Goal: Communication & Community: Participate in discussion

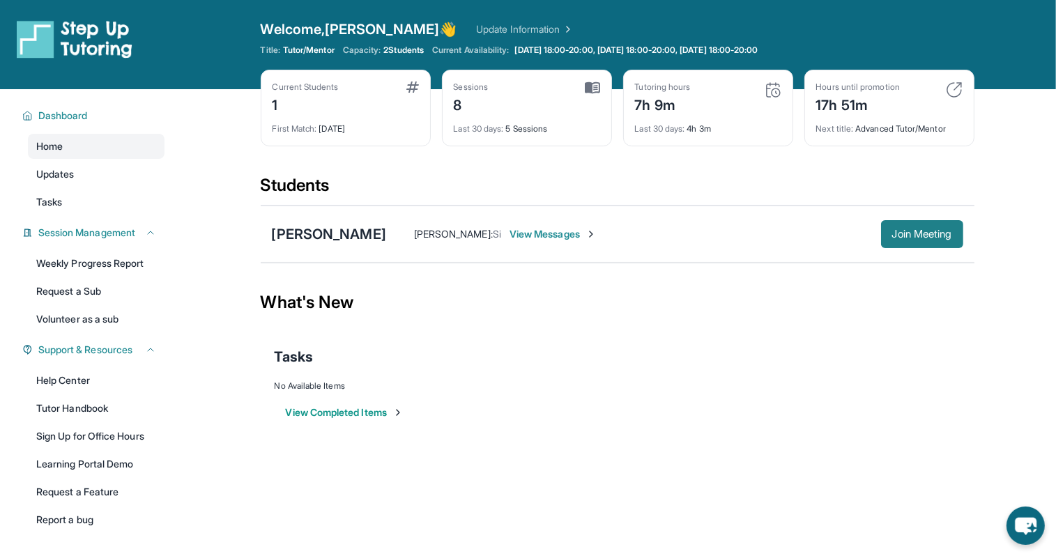
click at [928, 237] on span "Join Meeting" at bounding box center [922, 234] width 60 height 8
click at [920, 232] on span "Join Meeting" at bounding box center [922, 234] width 60 height 8
click at [521, 234] on span "View Messages" at bounding box center [553, 234] width 87 height 14
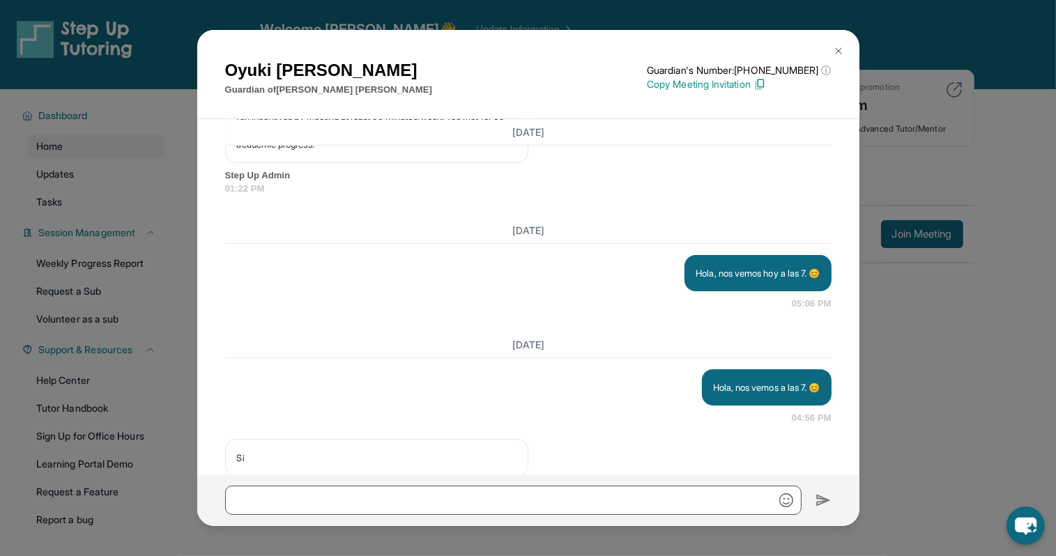
scroll to position [6728, 0]
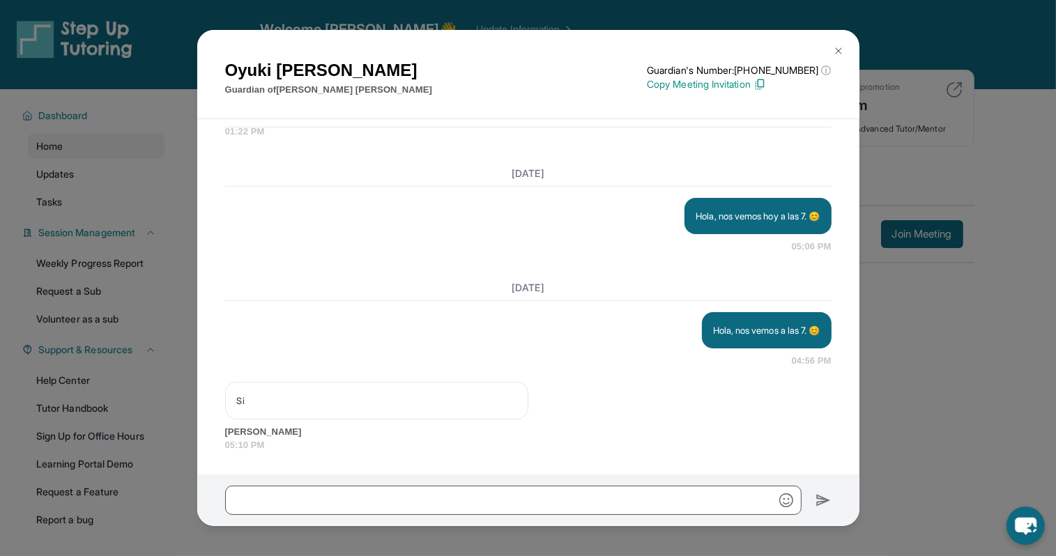
click at [840, 48] on img at bounding box center [838, 50] width 11 height 11
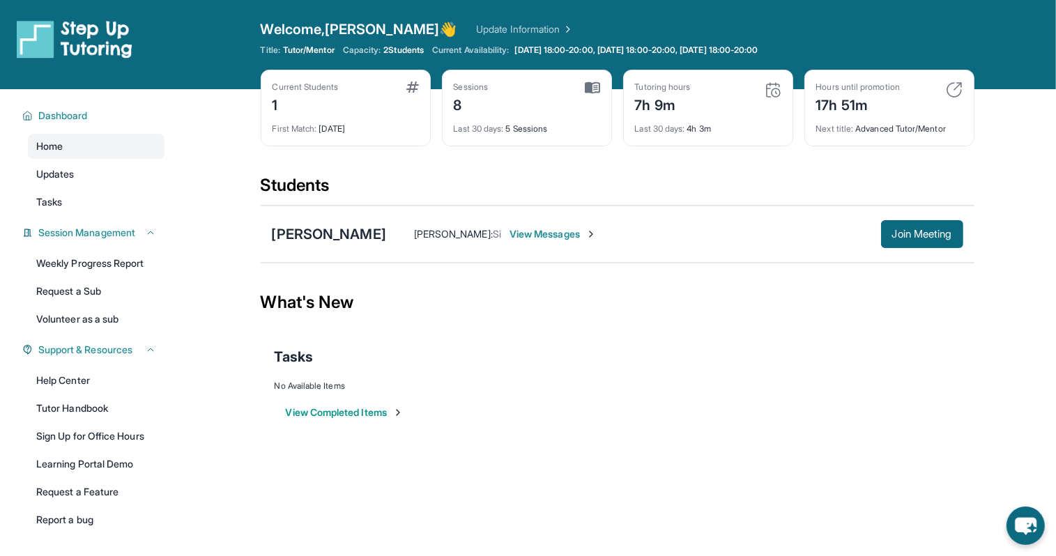
click at [545, 233] on span "View Messages" at bounding box center [553, 234] width 87 height 14
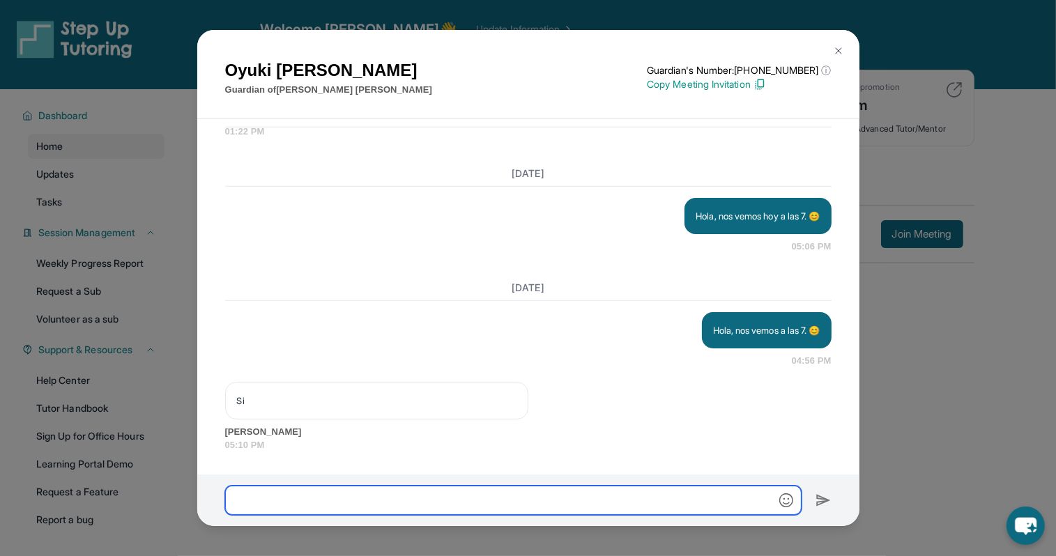
click at [516, 501] on input "text" at bounding box center [513, 500] width 577 height 29
type input "**********"
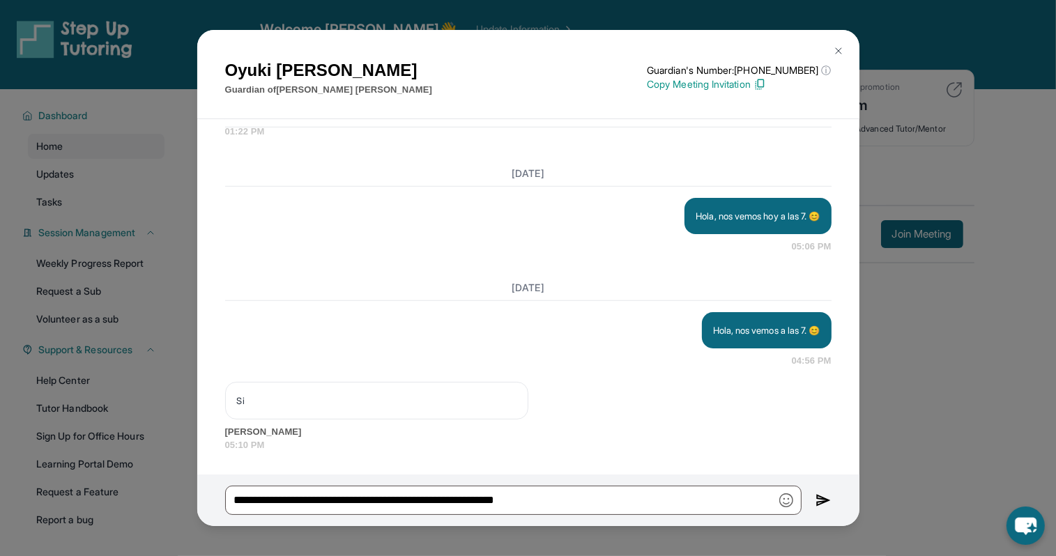
click at [820, 503] on img at bounding box center [824, 500] width 16 height 17
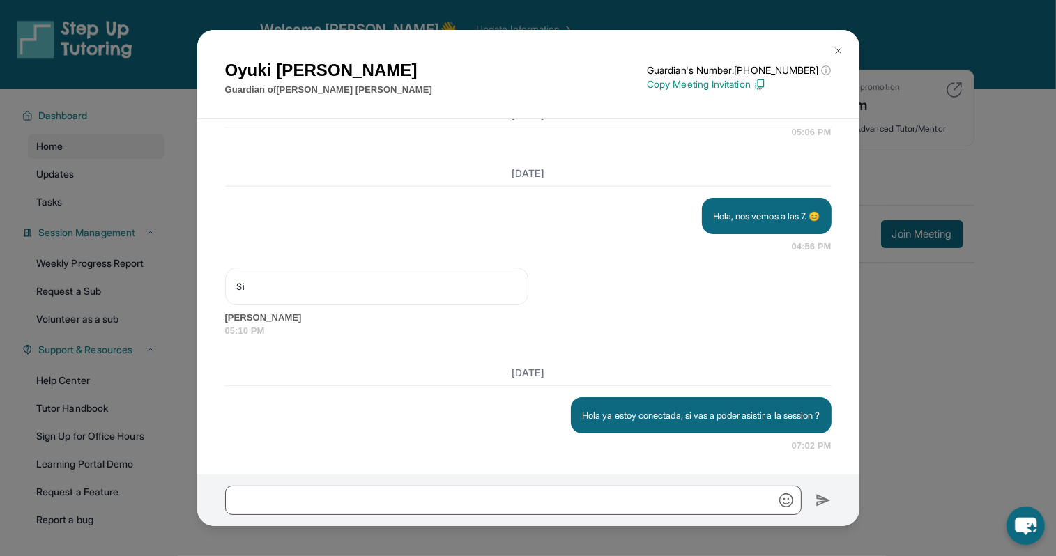
scroll to position [6842, 0]
click at [837, 54] on img at bounding box center [838, 50] width 11 height 11
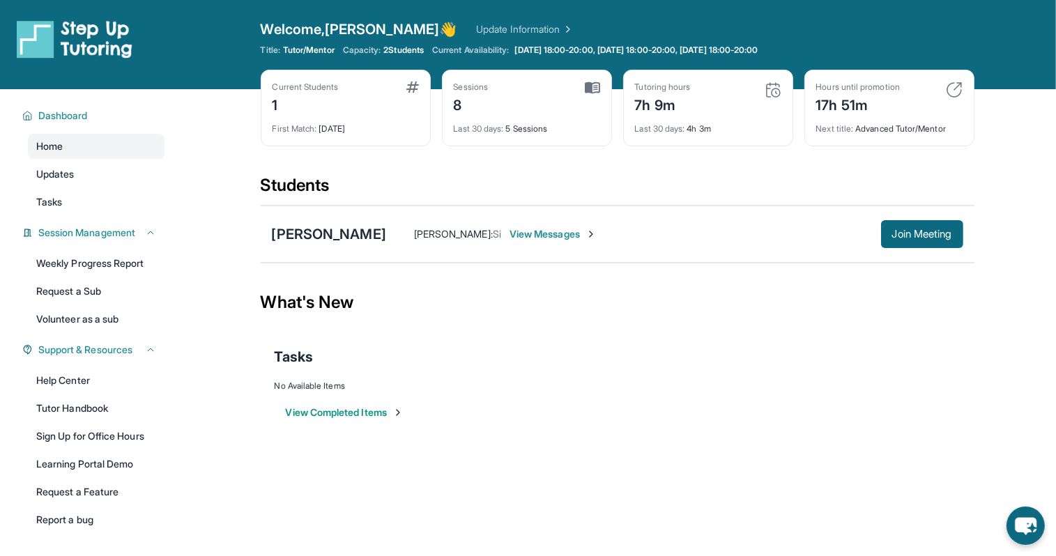
drag, startPoint x: 560, startPoint y: 233, endPoint x: 534, endPoint y: 238, distance: 27.1
click at [534, 238] on span "View Messages" at bounding box center [553, 234] width 87 height 14
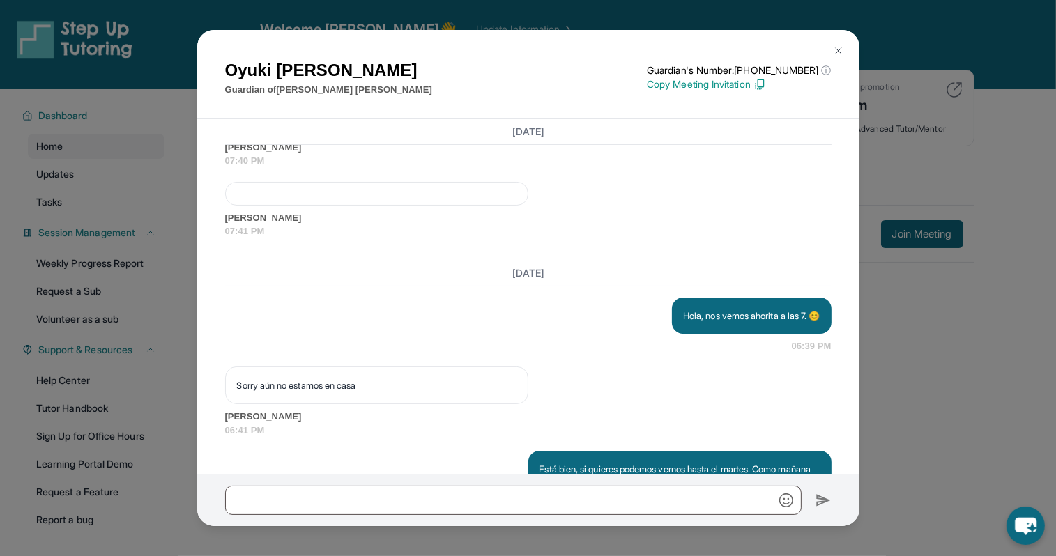
scroll to position [6940, 0]
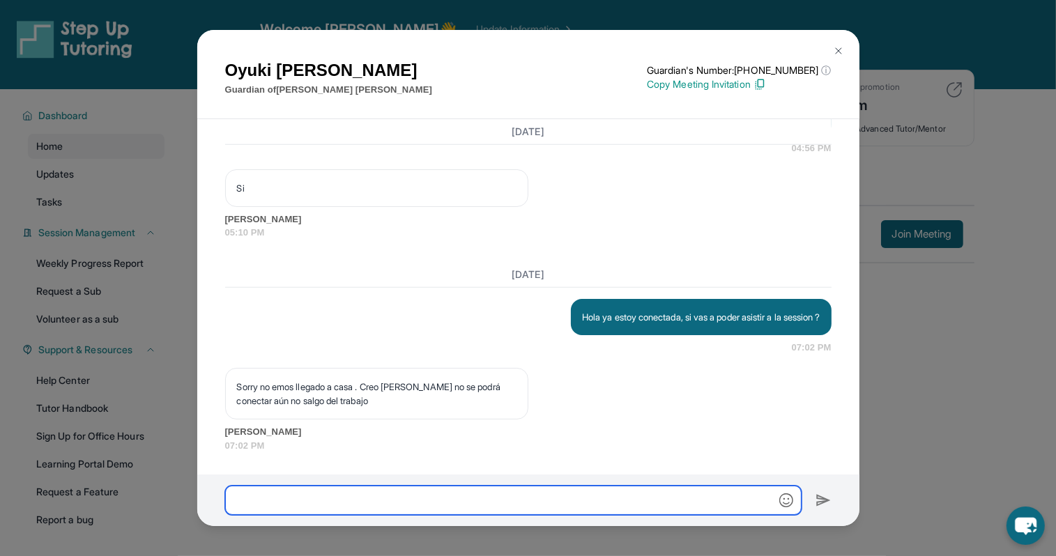
click at [374, 501] on input "text" at bounding box center [513, 500] width 577 height 29
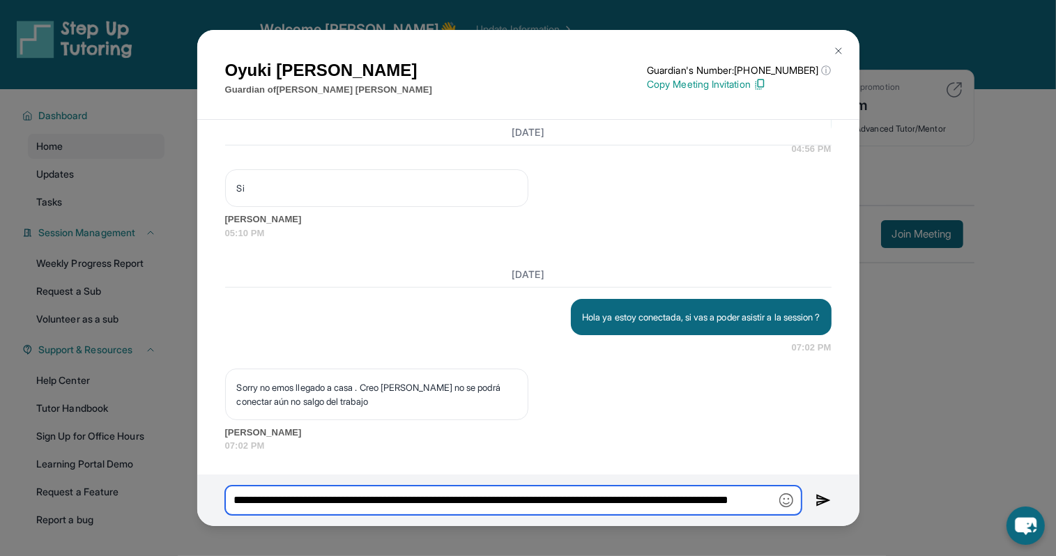
scroll to position [0, 84]
type input "**********"
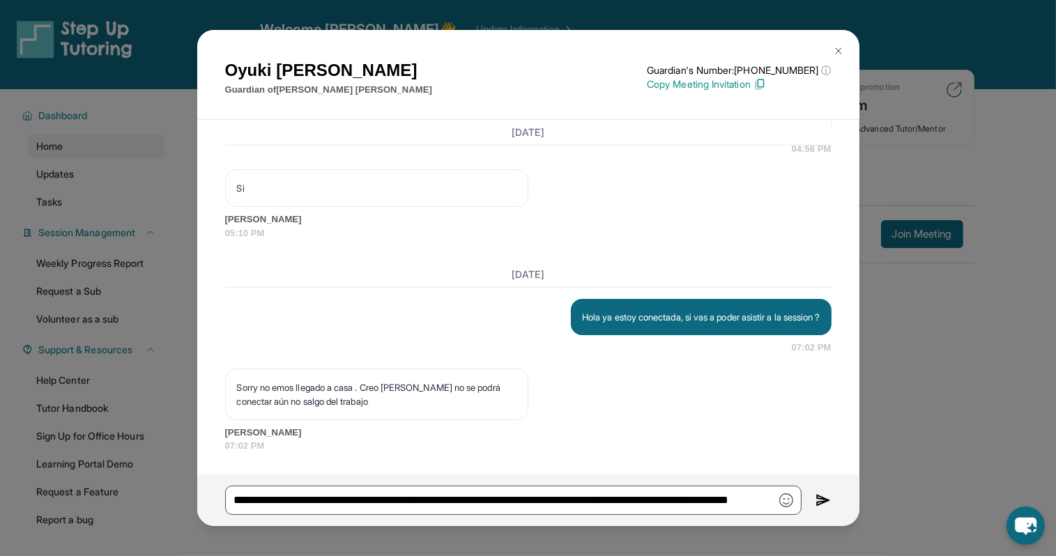
click at [819, 501] on img at bounding box center [824, 500] width 16 height 17
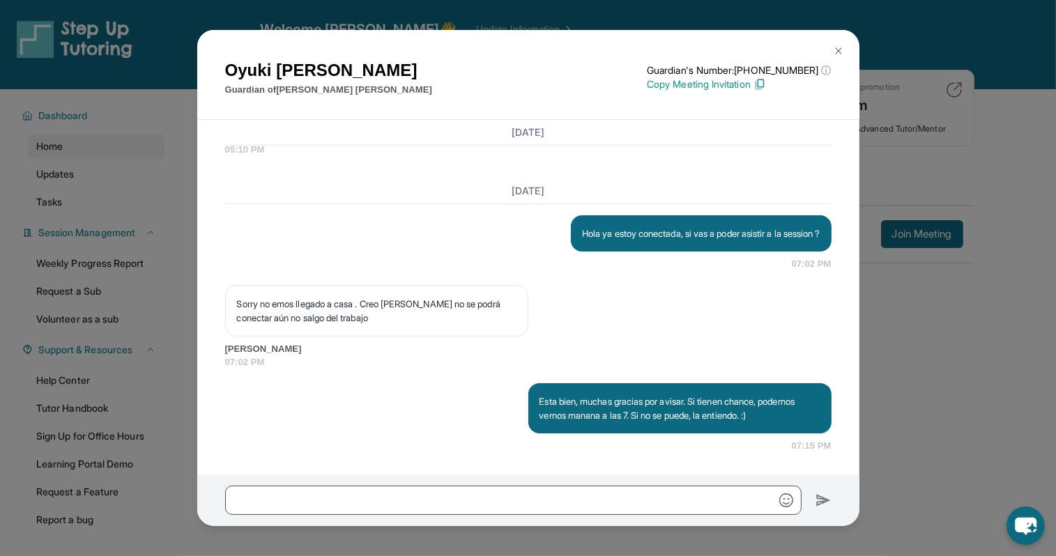
scroll to position [7023, 0]
click at [837, 50] on img at bounding box center [838, 50] width 11 height 11
